Goal: Task Accomplishment & Management: Manage account settings

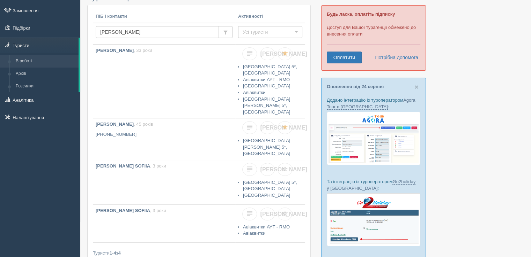
scroll to position [35, 0]
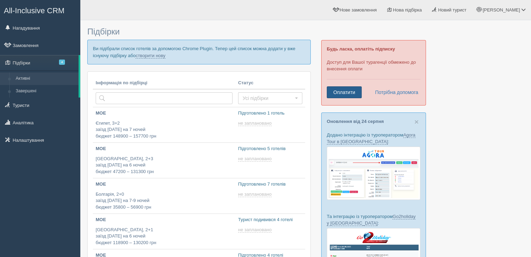
click at [357, 92] on link "Оплатити" at bounding box center [344, 93] width 35 height 12
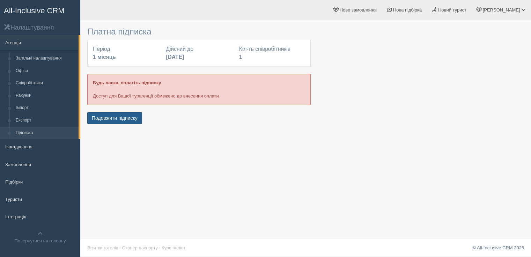
click at [126, 119] on button "Подовжити підписку" at bounding box center [114, 118] width 55 height 12
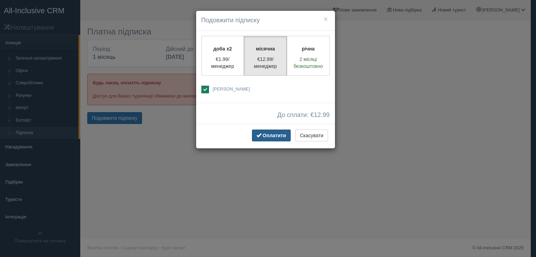
click at [283, 138] on button "Оплатити" at bounding box center [271, 136] width 39 height 12
